Goal: Task Accomplishment & Management: Complete application form

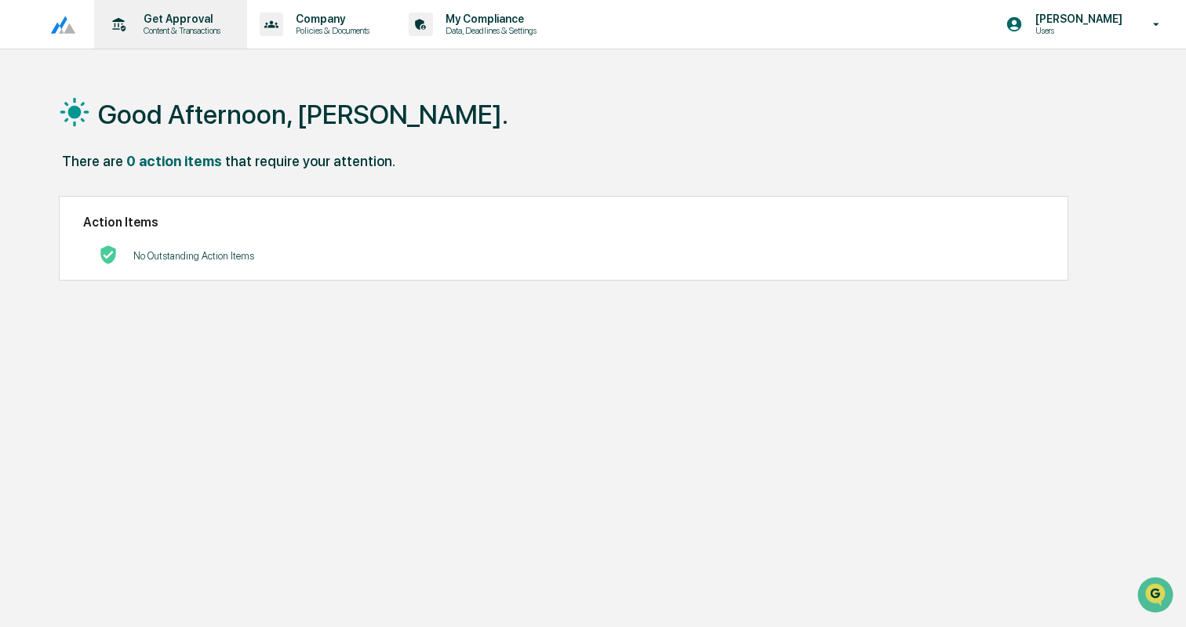
click at [176, 27] on p "Content & Transactions" at bounding box center [179, 30] width 97 height 11
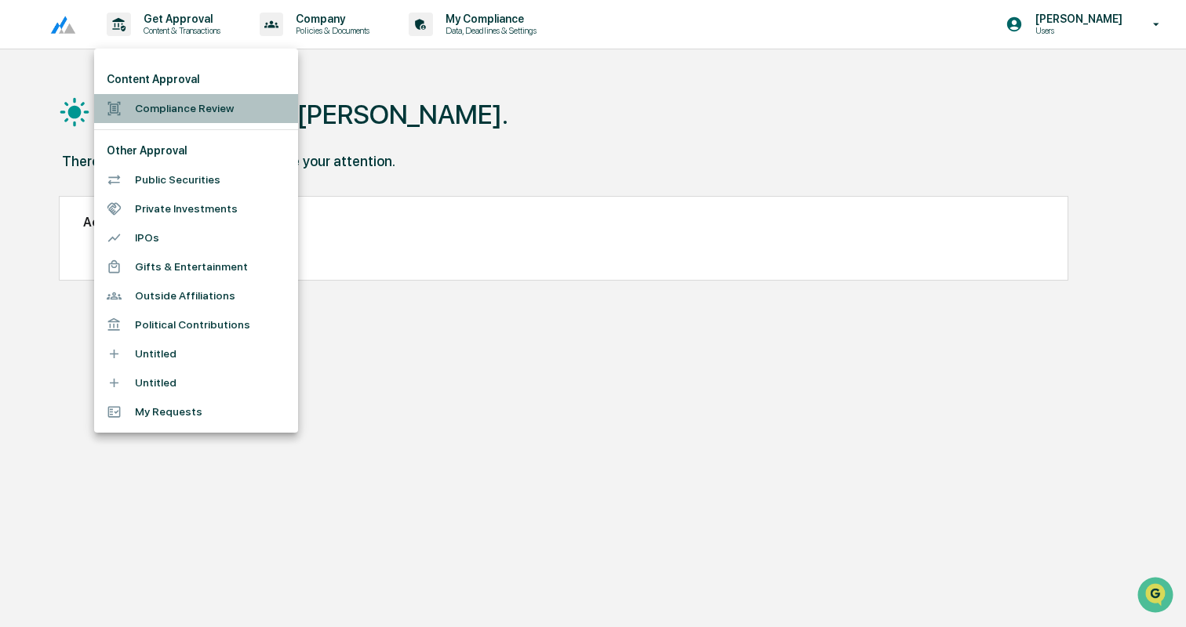
click at [175, 109] on li "Compliance Review" at bounding box center [196, 108] width 204 height 29
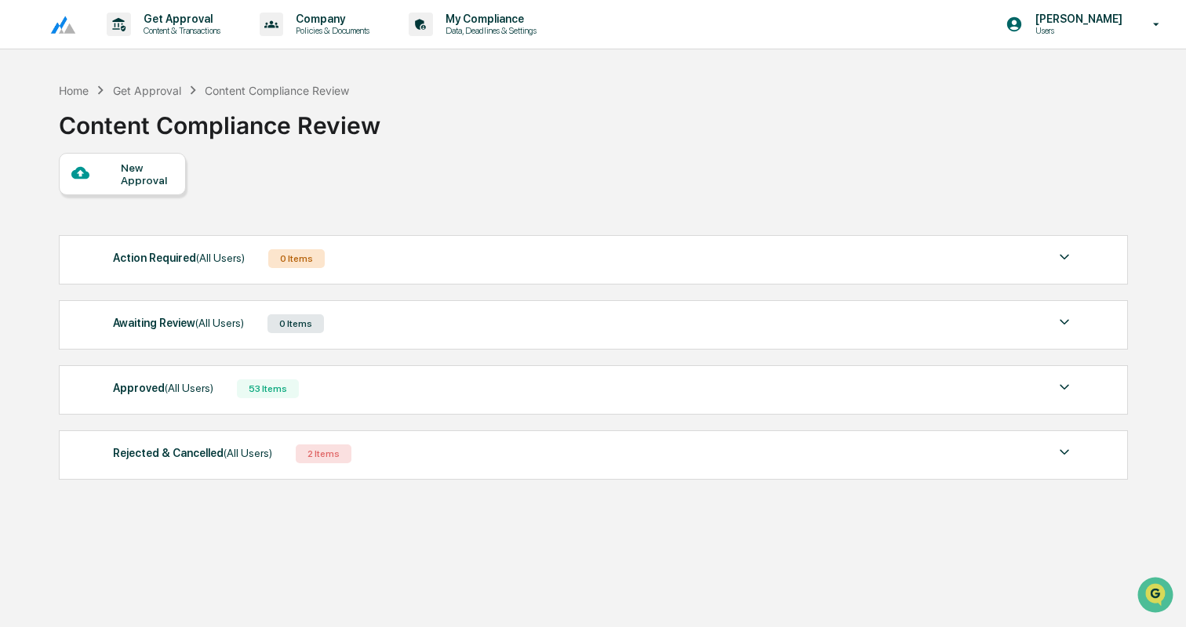
click at [372, 400] on div "Approved (All Users) 53 Items" at bounding box center [593, 389] width 961 height 22
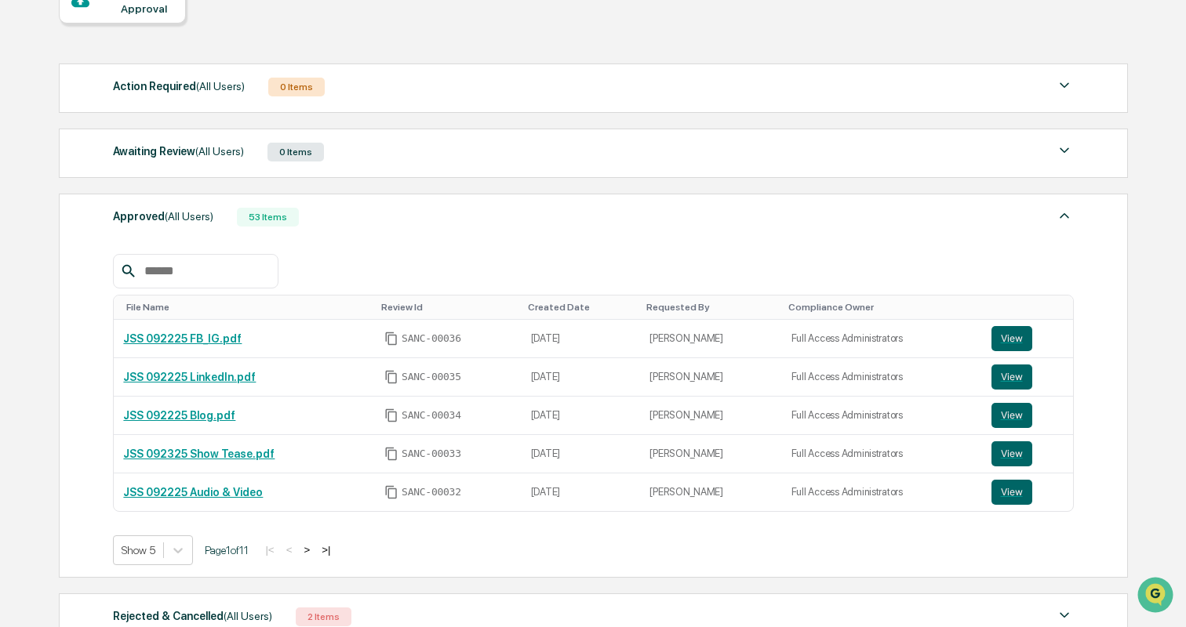
scroll to position [190, 0]
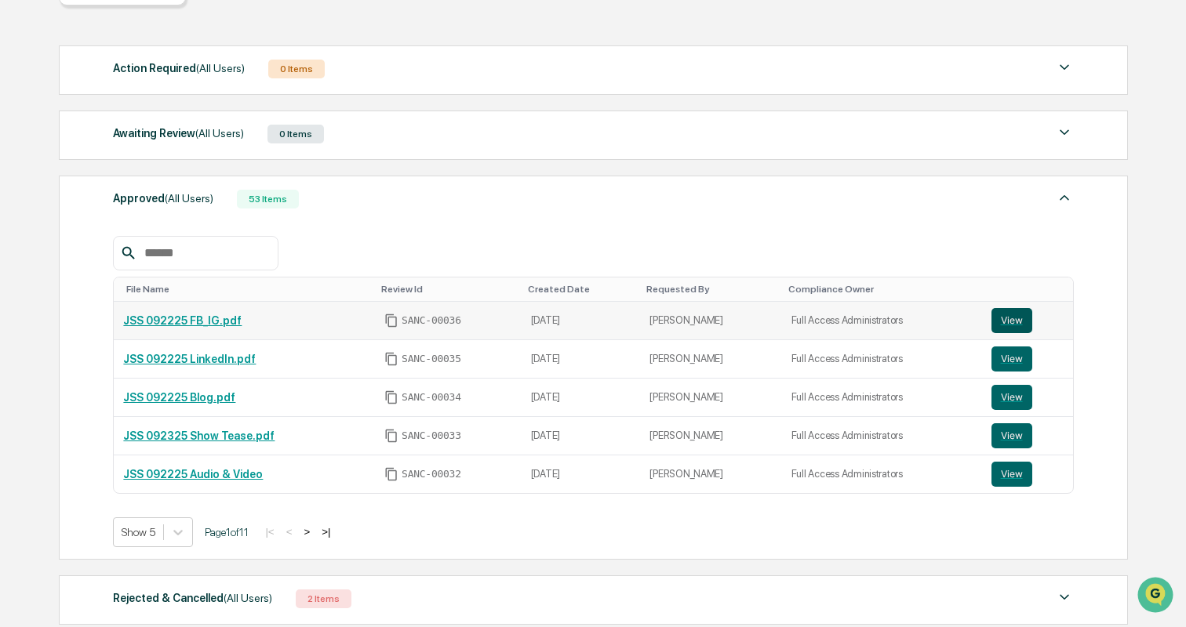
click at [1012, 322] on button "View" at bounding box center [1011, 320] width 41 height 25
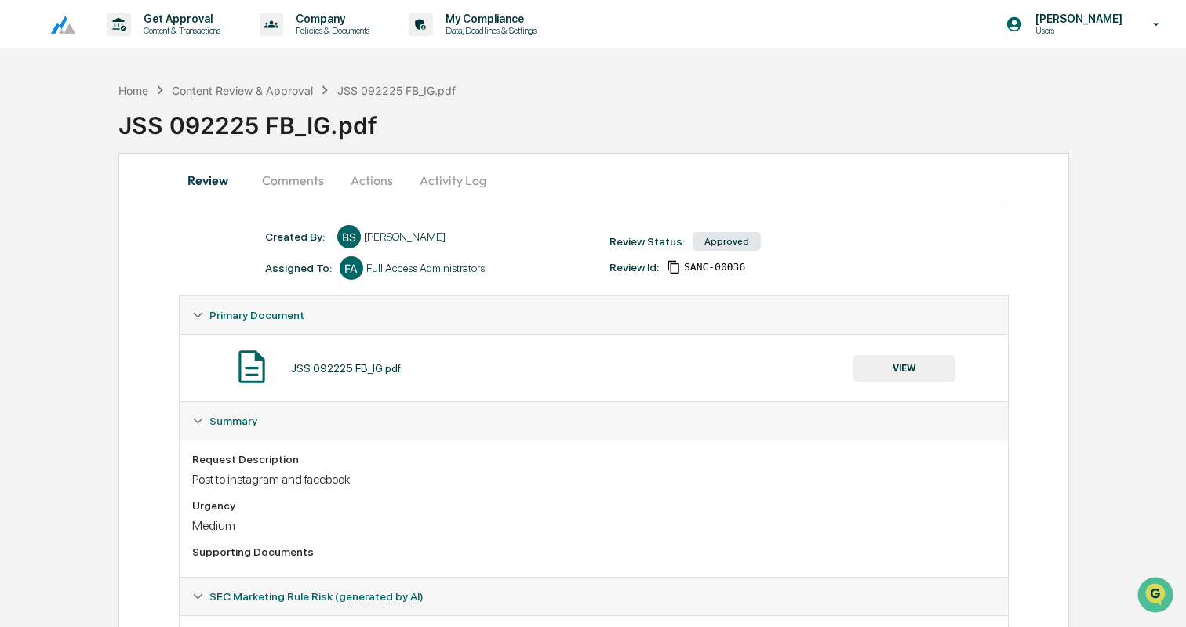
click at [265, 177] on button "Comments" at bounding box center [292, 181] width 87 height 38
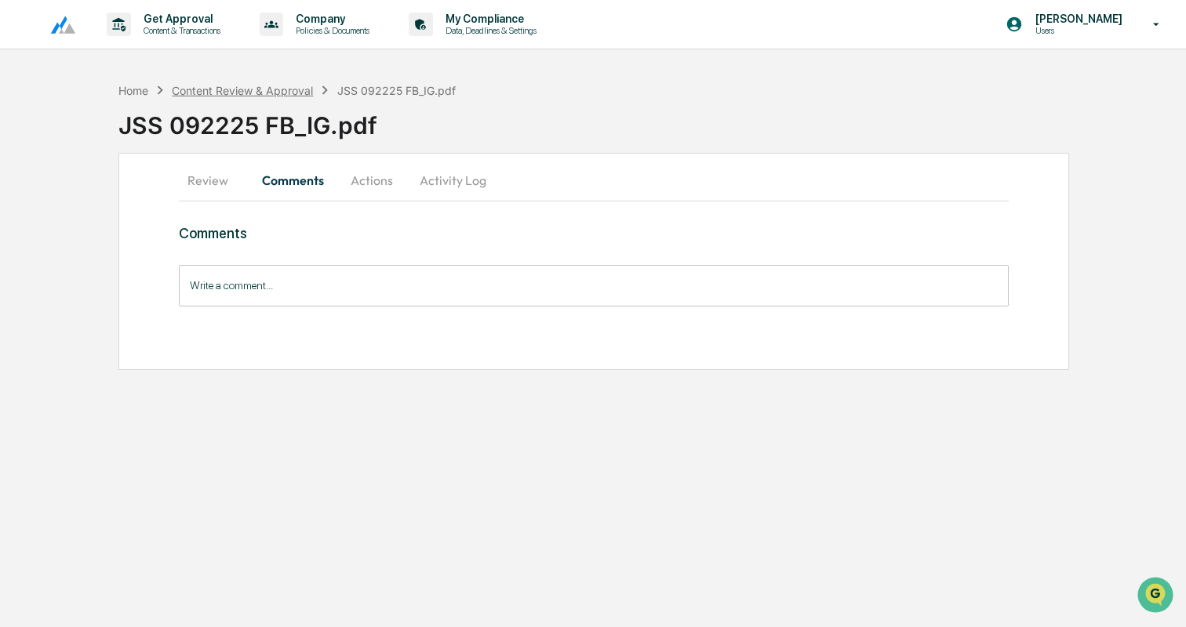
click at [261, 91] on div "Content Review & Approval" at bounding box center [242, 90] width 141 height 13
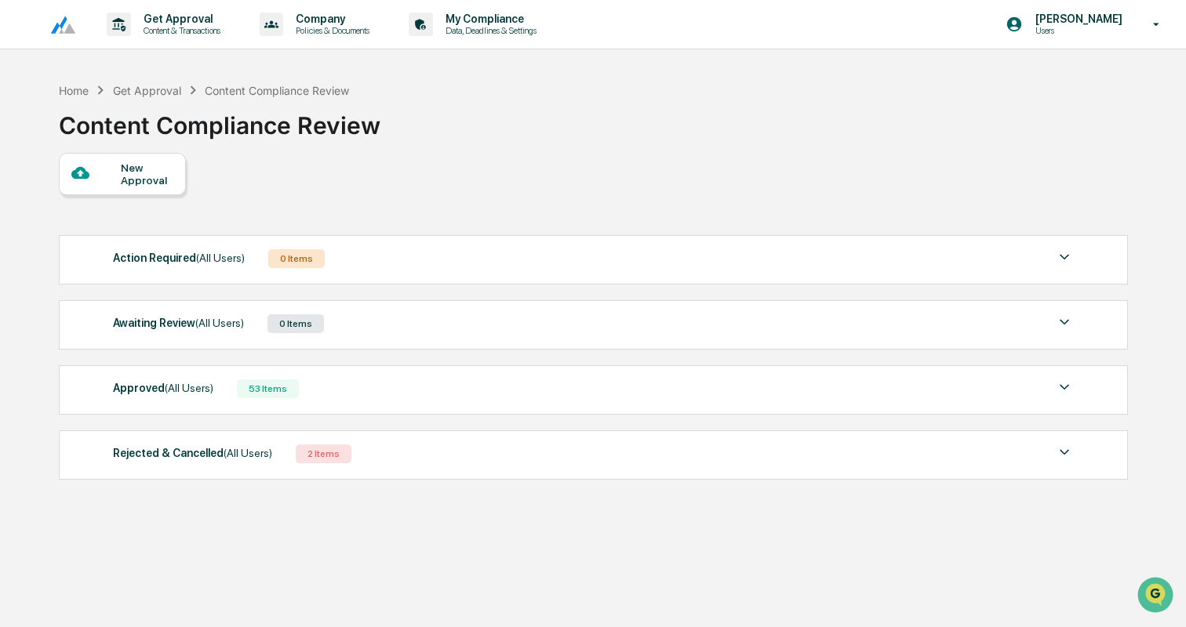
click at [133, 178] on div "New Approval" at bounding box center [147, 174] width 53 height 25
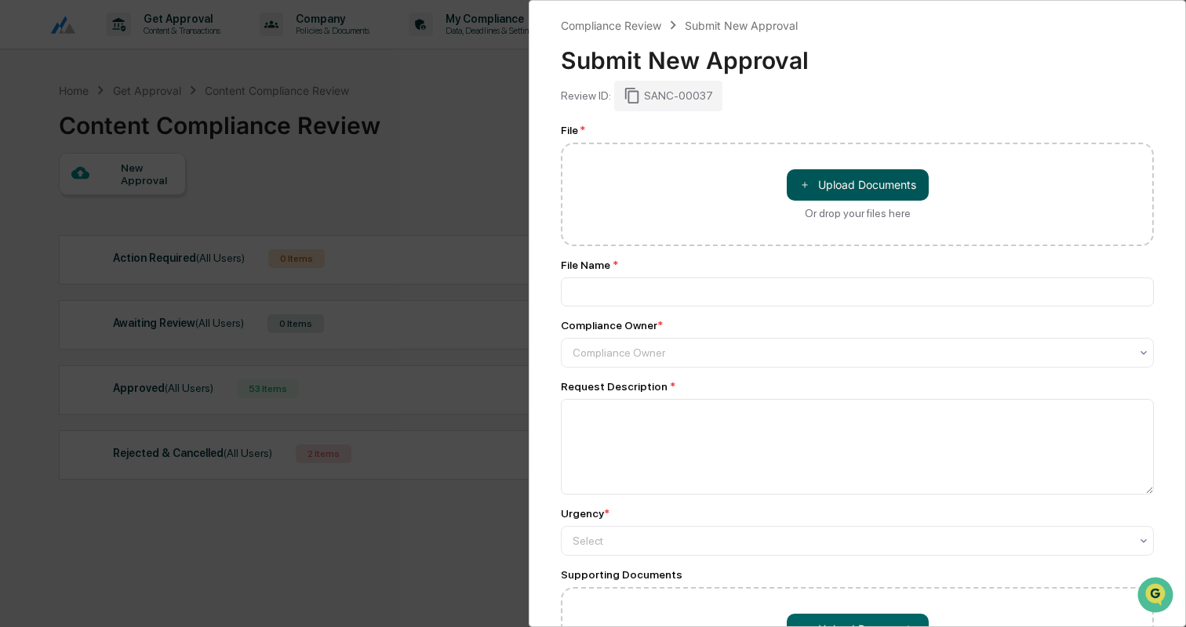
click at [891, 186] on button "＋ Upload Documents" at bounding box center [858, 184] width 142 height 31
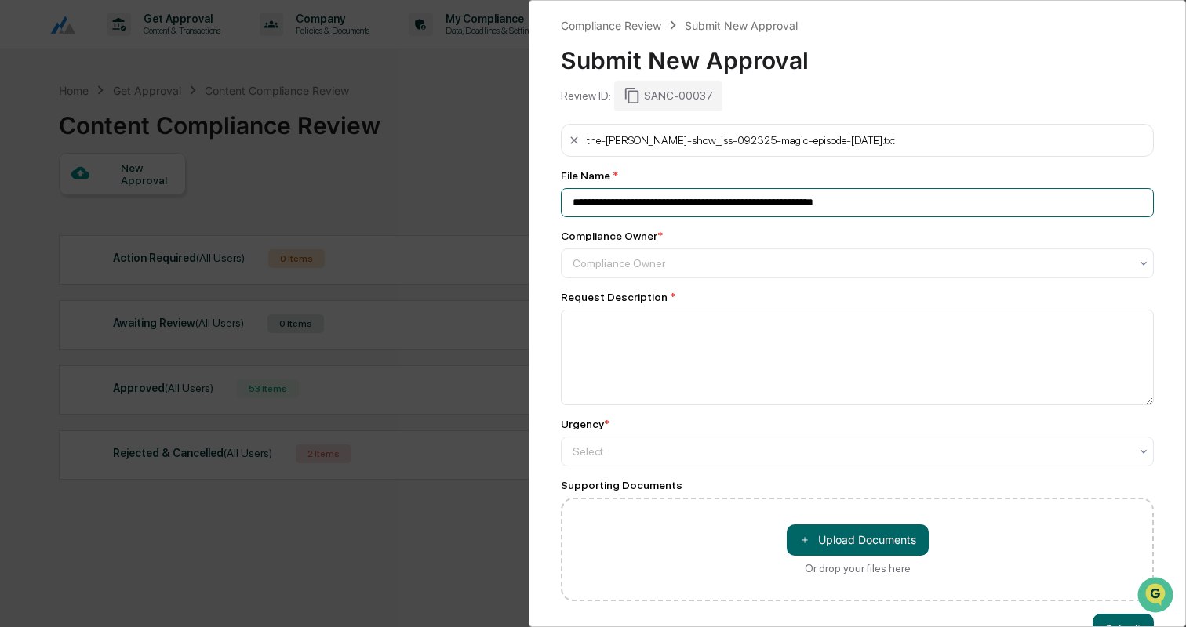
click at [662, 202] on input "**********" at bounding box center [857, 202] width 593 height 29
type input "**********"
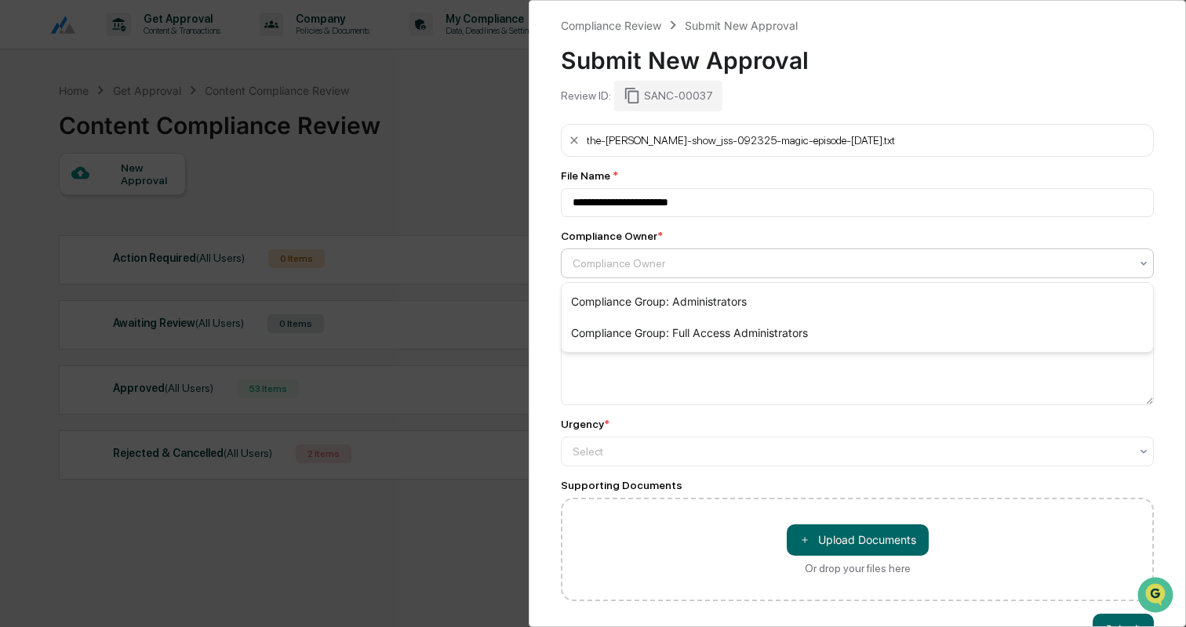
click at [653, 266] on div at bounding box center [850, 264] width 557 height 16
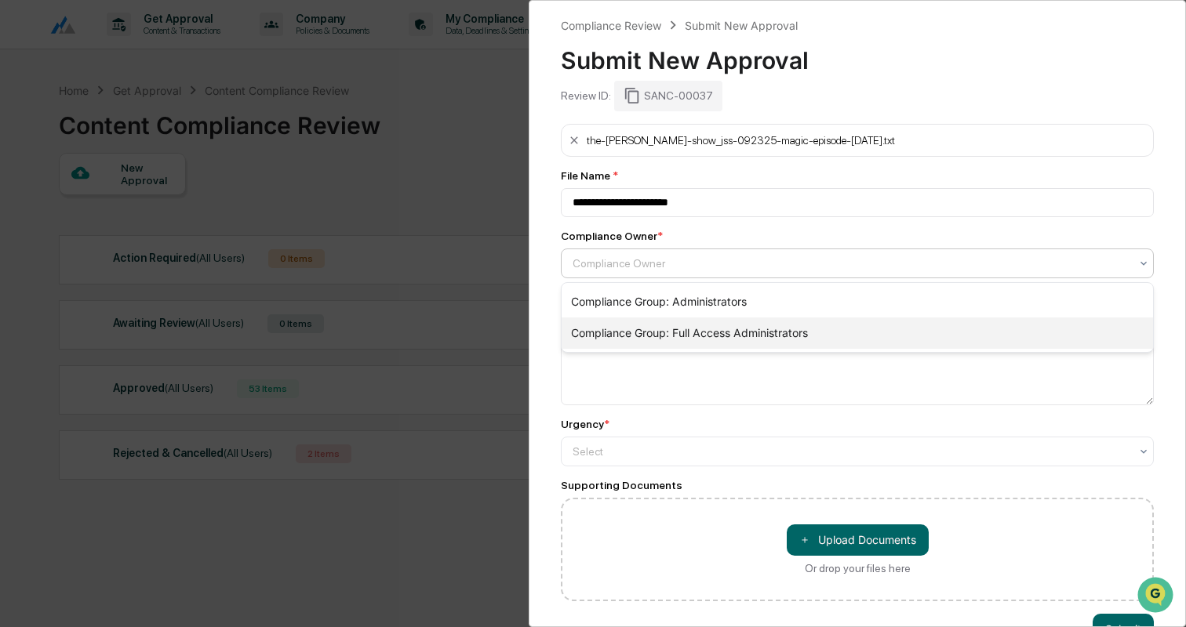
click at [667, 332] on div "Compliance Group: Full Access Administrators" at bounding box center [856, 333] width 591 height 31
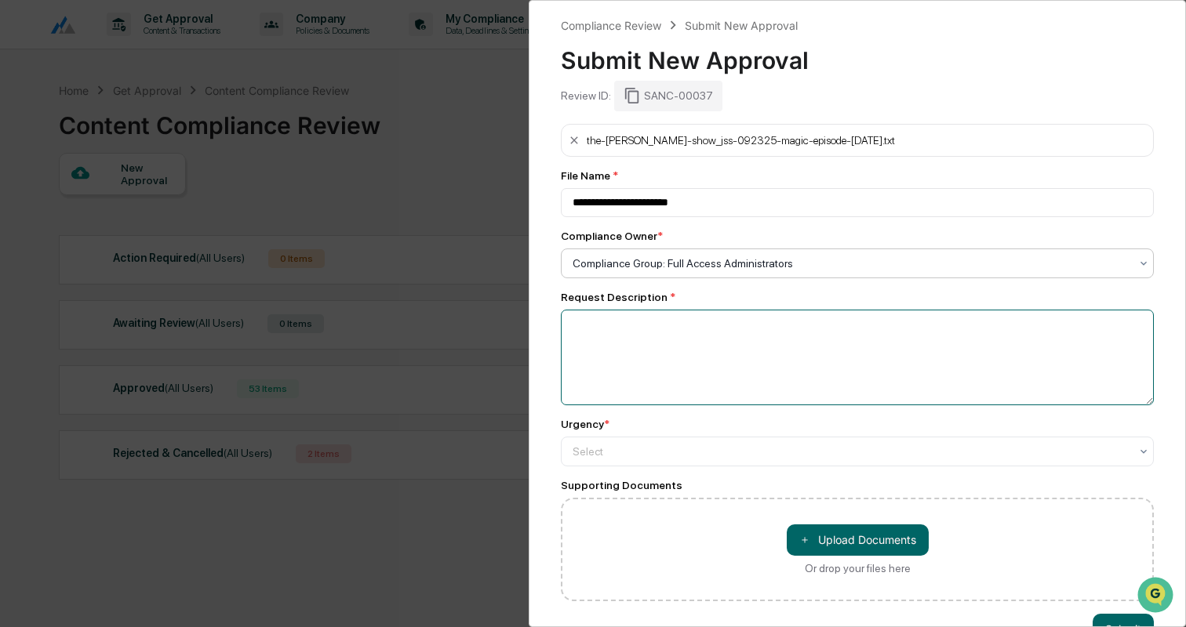
click at [667, 332] on textarea at bounding box center [857, 358] width 593 height 96
type textarea "**********"
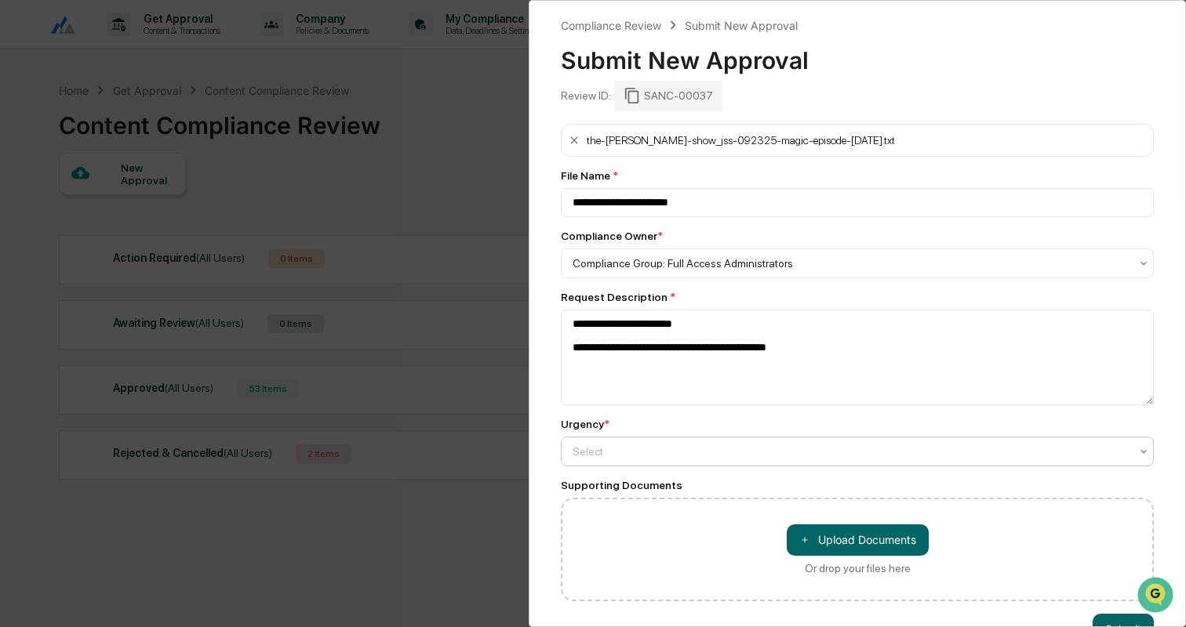
click at [644, 460] on div at bounding box center [850, 452] width 557 height 16
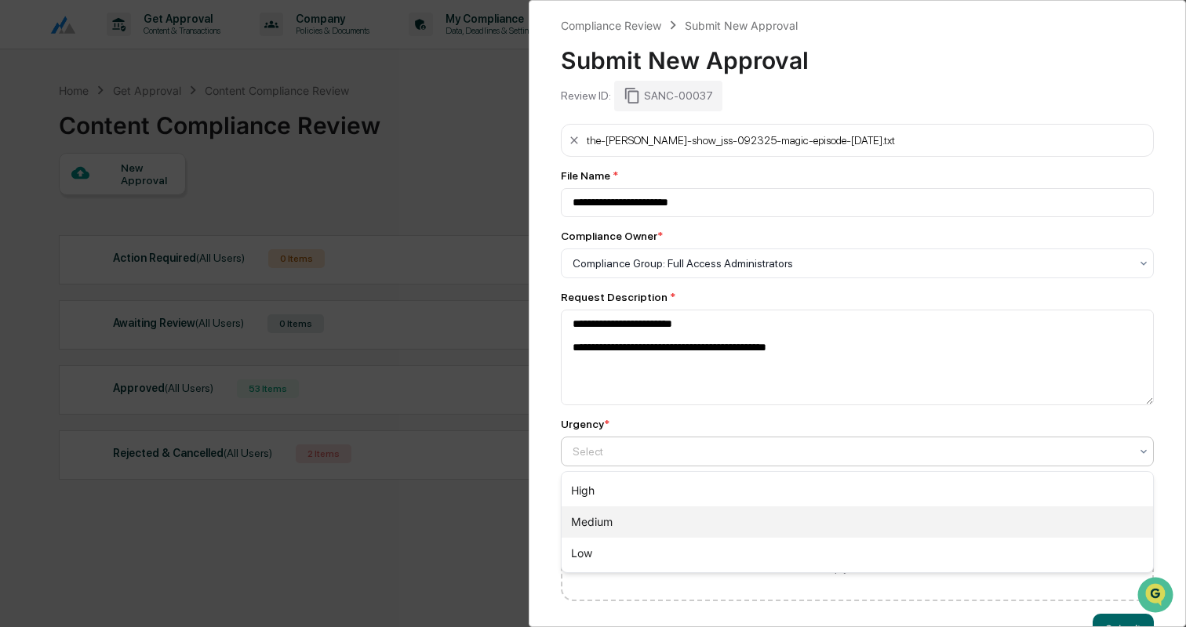
click at [635, 510] on div "Medium" at bounding box center [856, 522] width 591 height 31
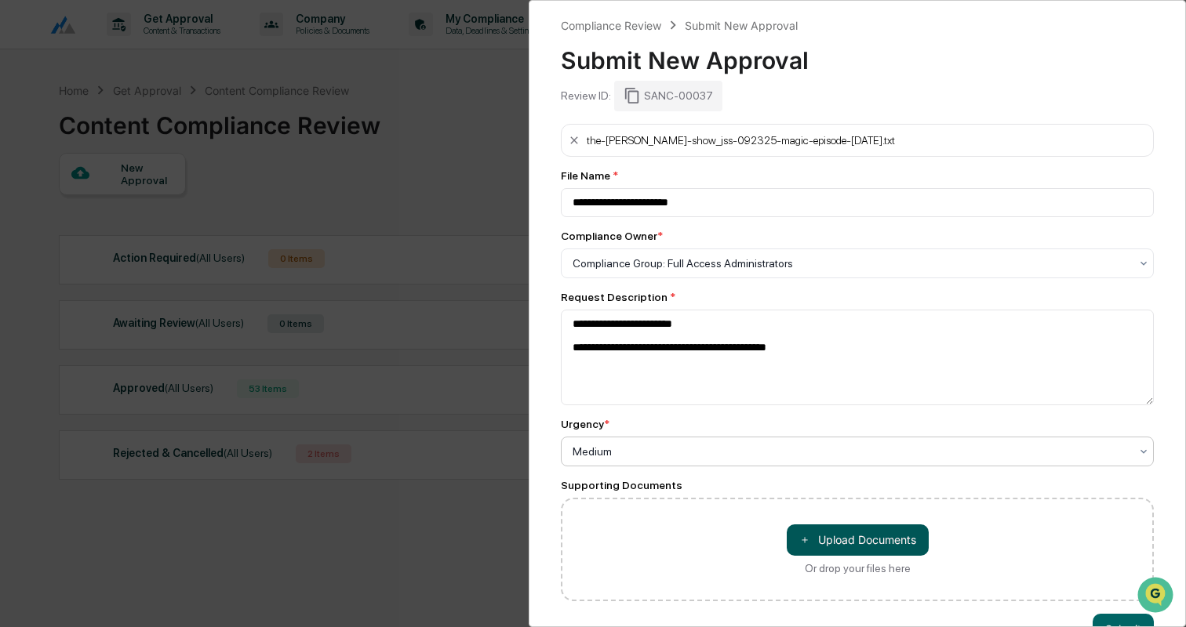
click at [859, 532] on button "＋ Upload Documents" at bounding box center [858, 540] width 142 height 31
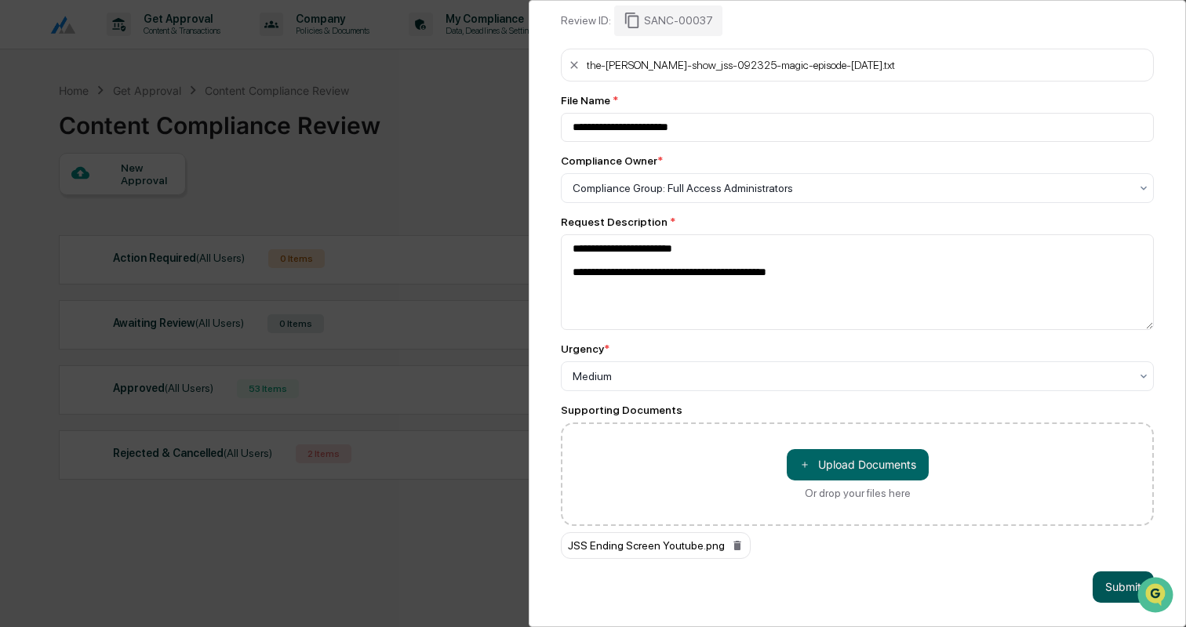
click at [1114, 588] on button "Submit" at bounding box center [1122, 587] width 61 height 31
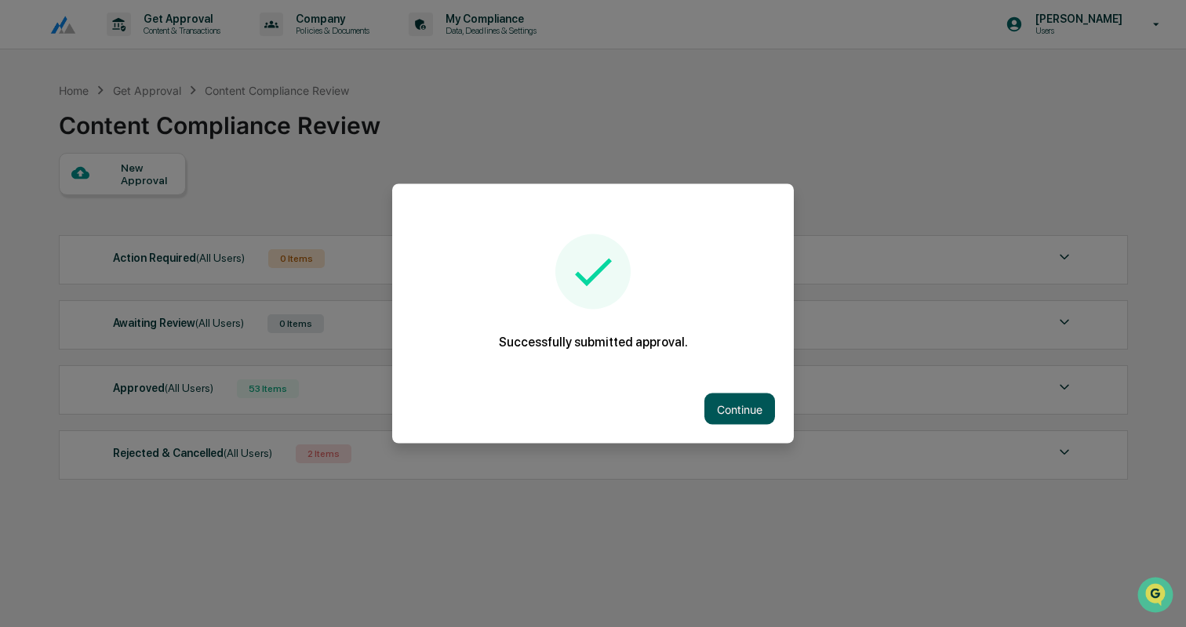
click at [741, 412] on button "Continue" at bounding box center [739, 409] width 71 height 31
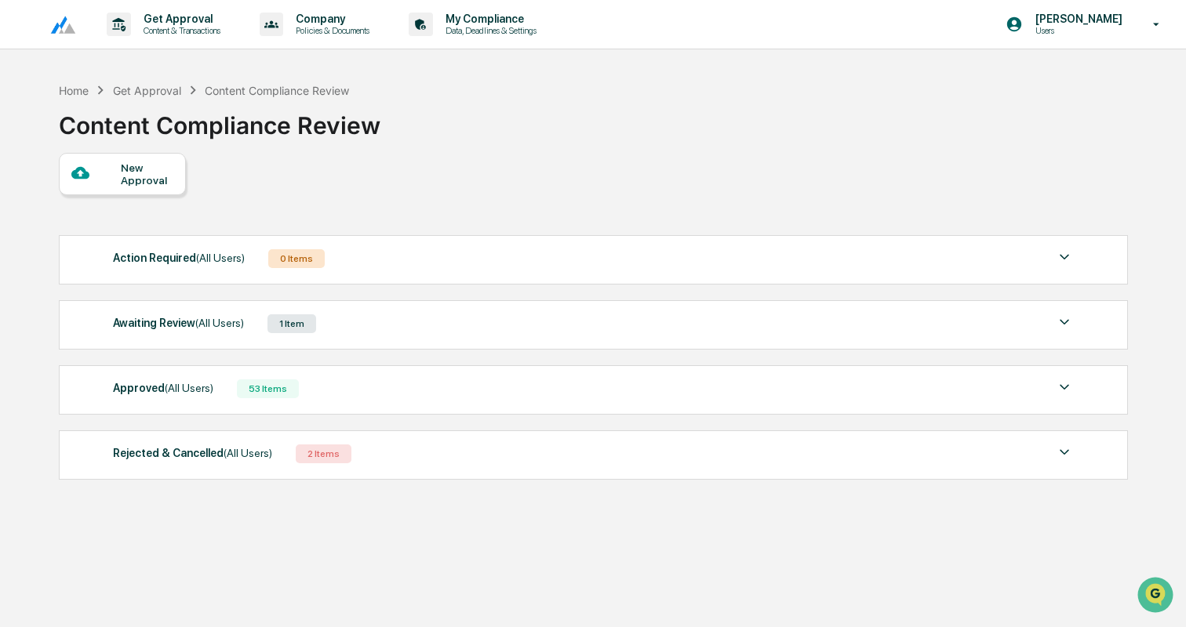
click at [388, 322] on div "Awaiting Review (All Users) 1 Item" at bounding box center [593, 324] width 961 height 22
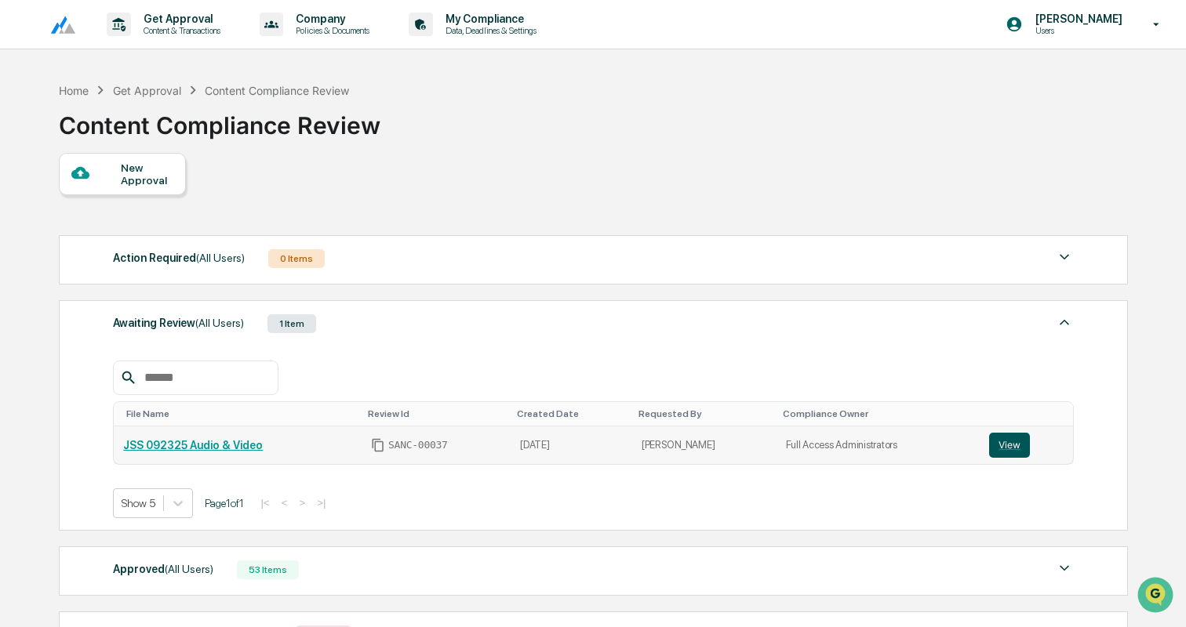
click at [1002, 445] on button "View" at bounding box center [1009, 445] width 41 height 25
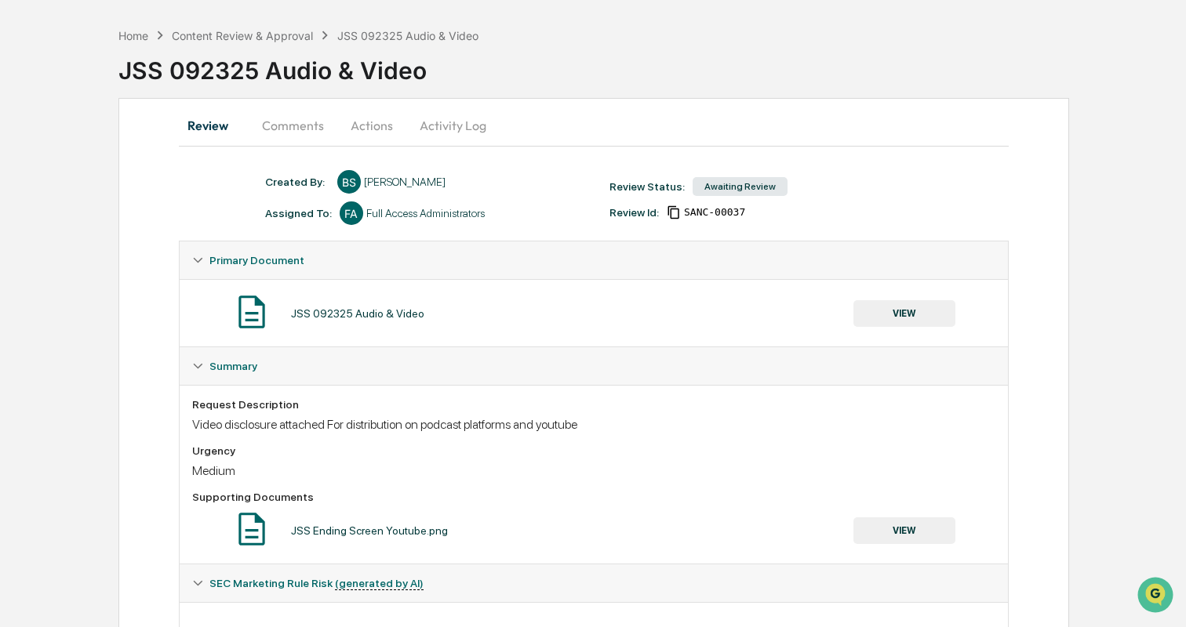
scroll to position [138, 0]
